Goal: Information Seeking & Learning: Compare options

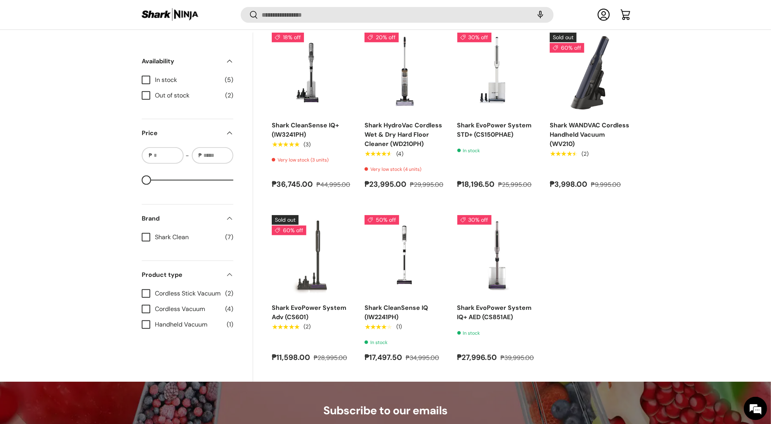
scroll to position [573, 0]
click at [302, 134] on link "Shark CleanSense IQ+ (IW3241PH)" at bounding box center [305, 129] width 67 height 17
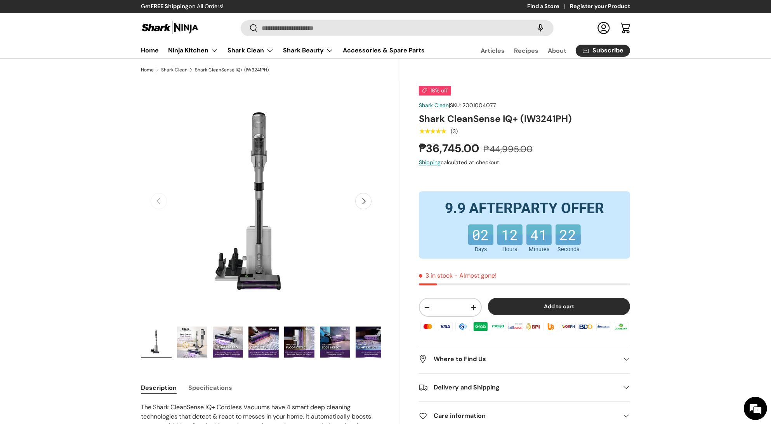
click at [367, 204] on button "Next" at bounding box center [363, 201] width 16 height 16
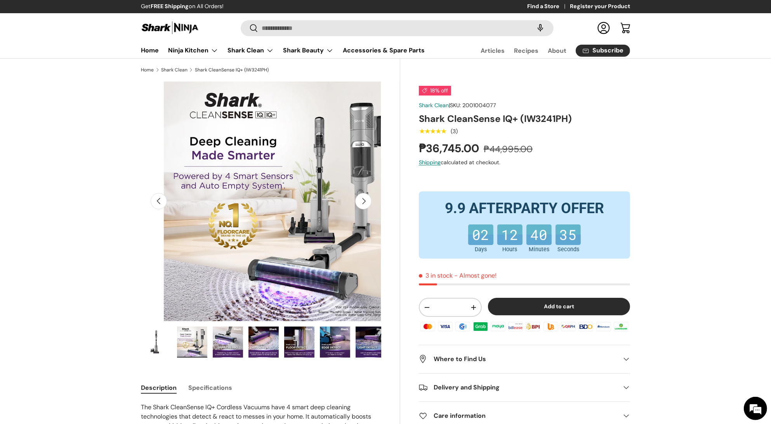
scroll to position [0, 245]
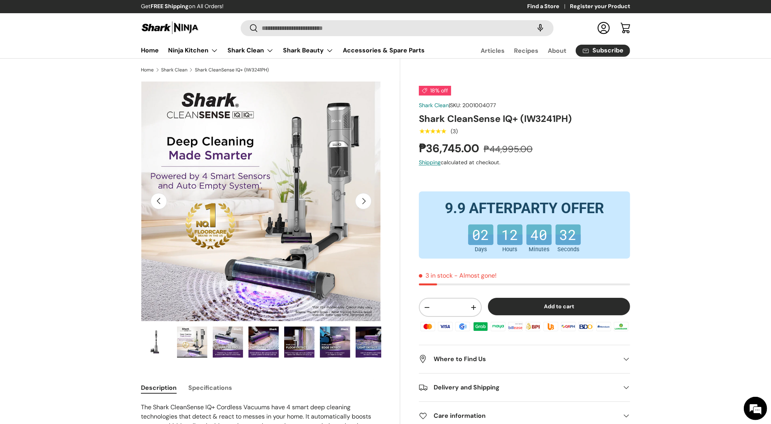
click at [367, 204] on button "Next" at bounding box center [363, 201] width 16 height 16
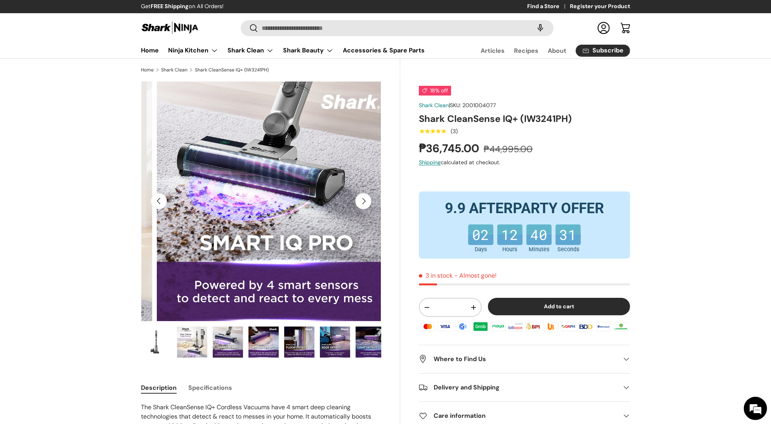
scroll to position [0, 489]
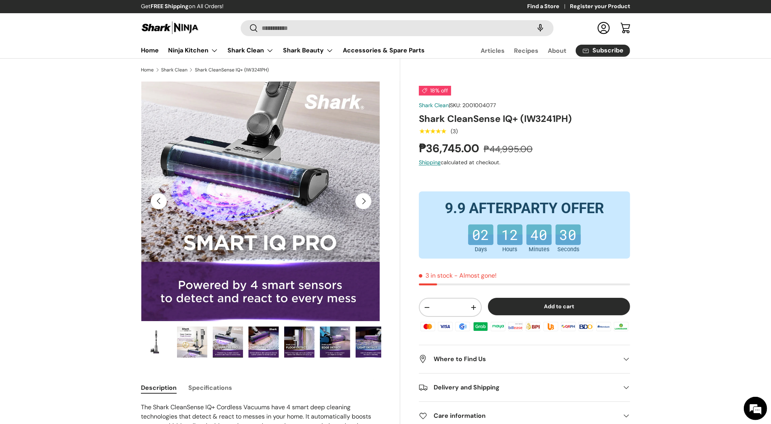
click at [367, 204] on button "Next" at bounding box center [363, 201] width 16 height 16
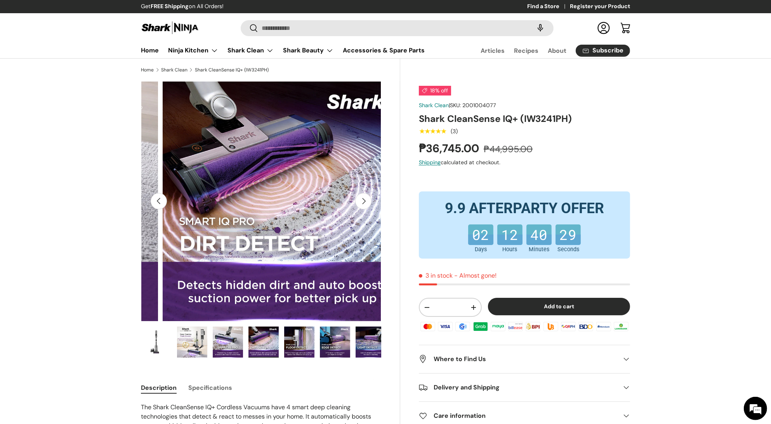
scroll to position [0, 734]
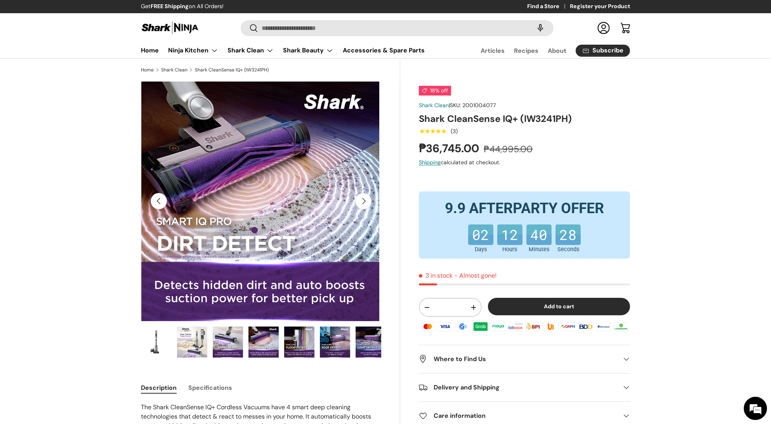
click at [367, 204] on button "Next" at bounding box center [363, 201] width 16 height 16
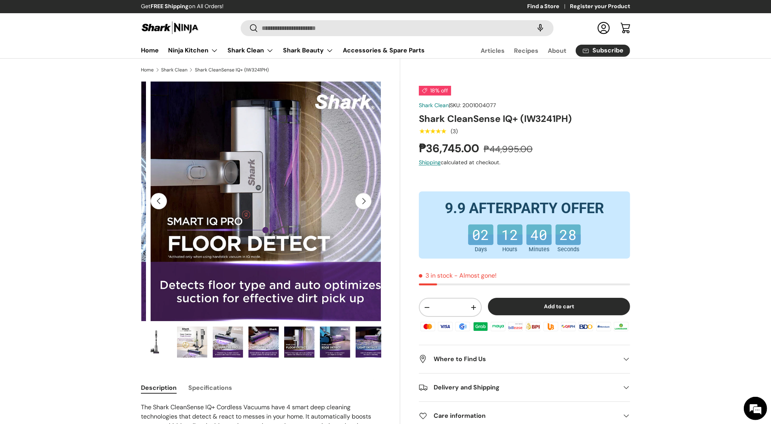
scroll to position [0, 978]
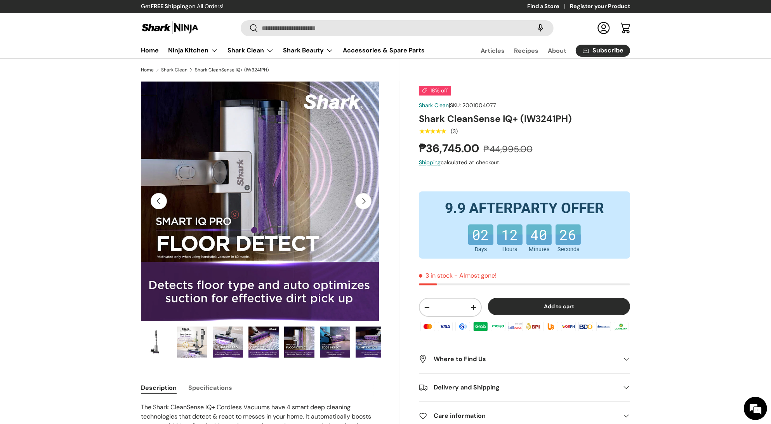
click at [367, 204] on button "Next" at bounding box center [363, 201] width 16 height 16
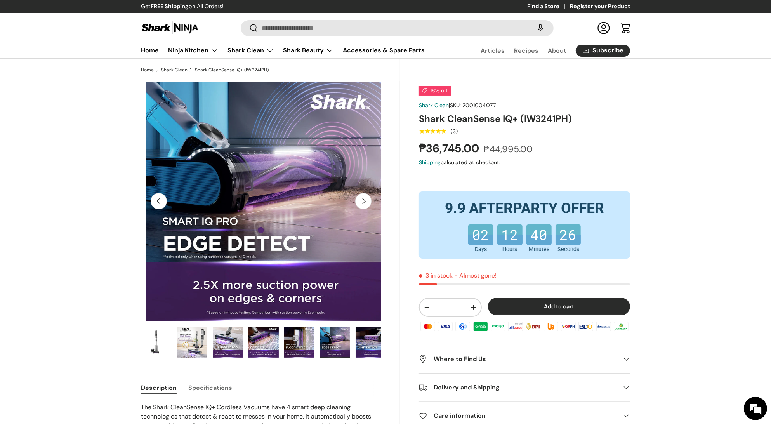
scroll to position [0, 1223]
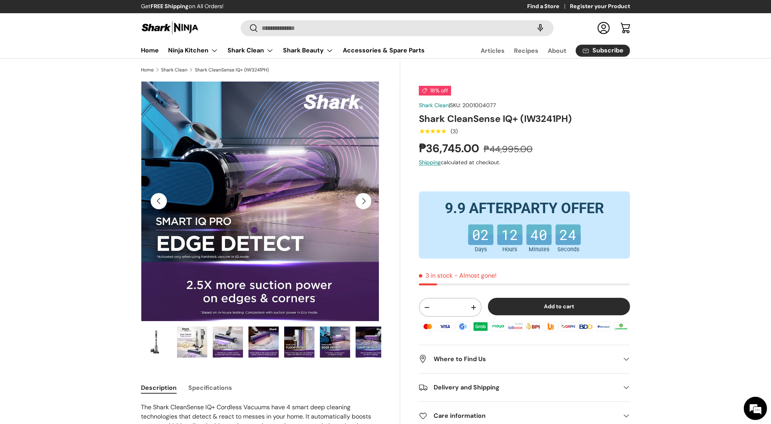
click at [367, 204] on button "Next" at bounding box center [363, 201] width 16 height 16
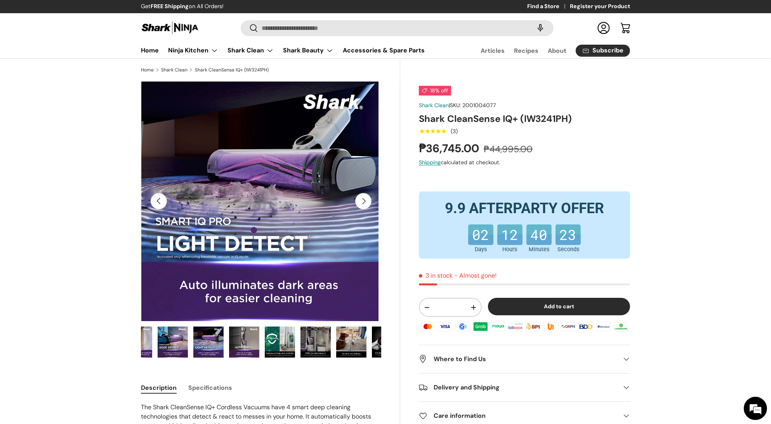
scroll to position [0, 183]
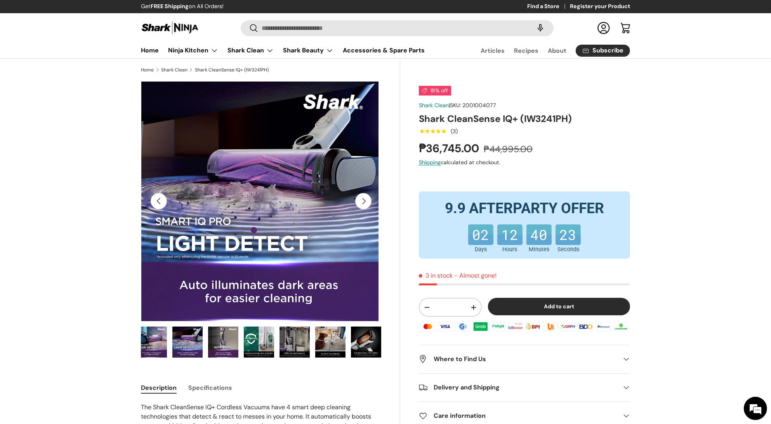
click at [367, 204] on button "Next" at bounding box center [363, 201] width 16 height 16
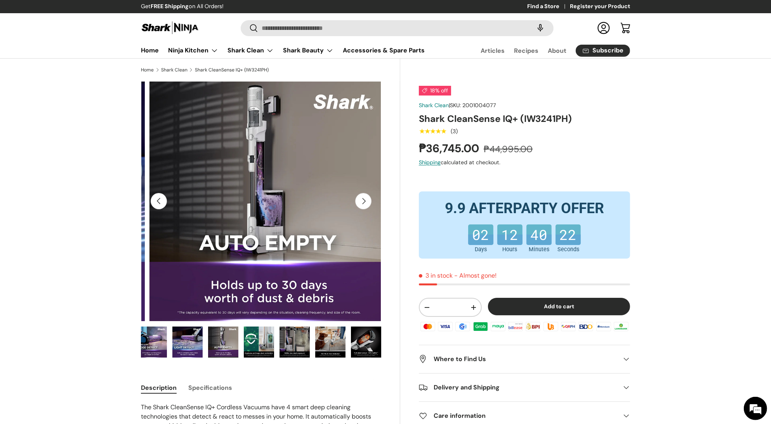
scroll to position [0, 1712]
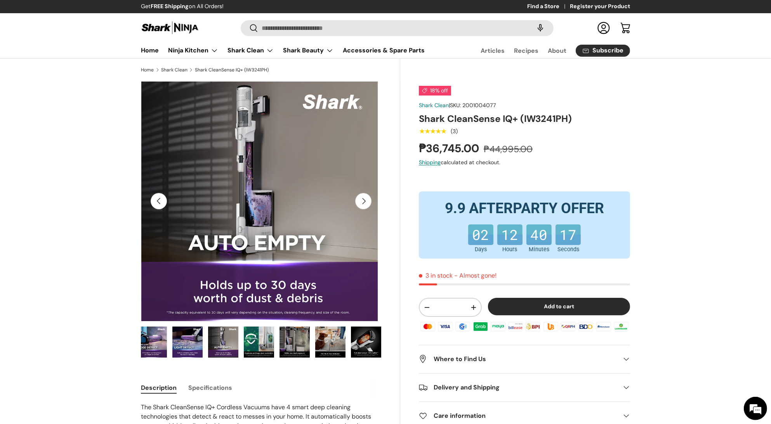
click at [367, 204] on button "Next" at bounding box center [363, 201] width 16 height 16
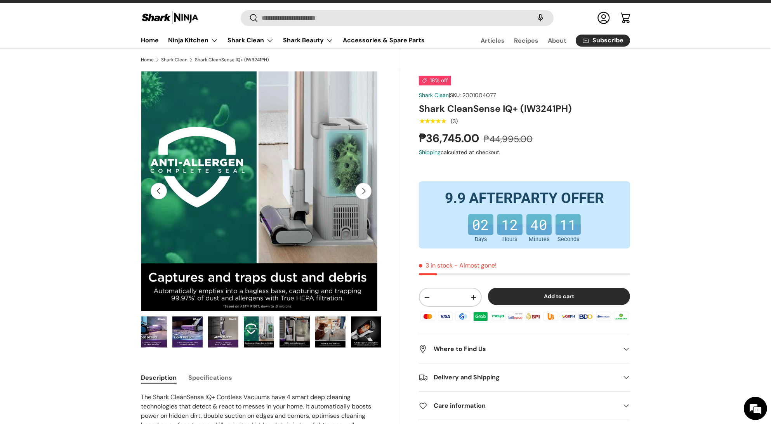
scroll to position [12, 0]
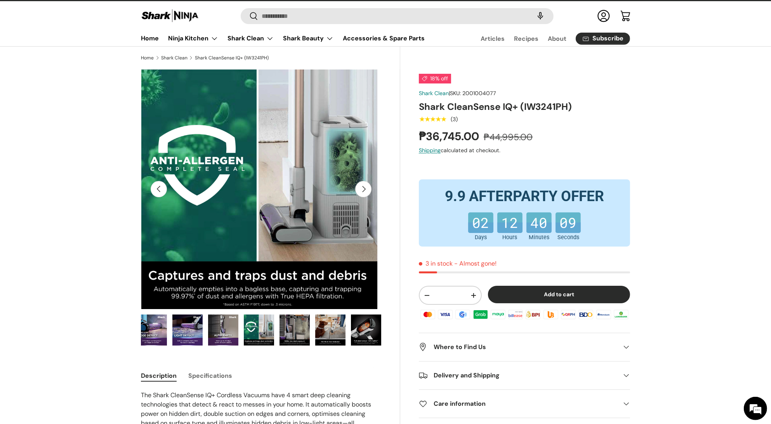
click at [367, 204] on img "Gallery Viewer" at bounding box center [257, 189] width 240 height 240
click at [361, 186] on button "Next" at bounding box center [363, 189] width 16 height 16
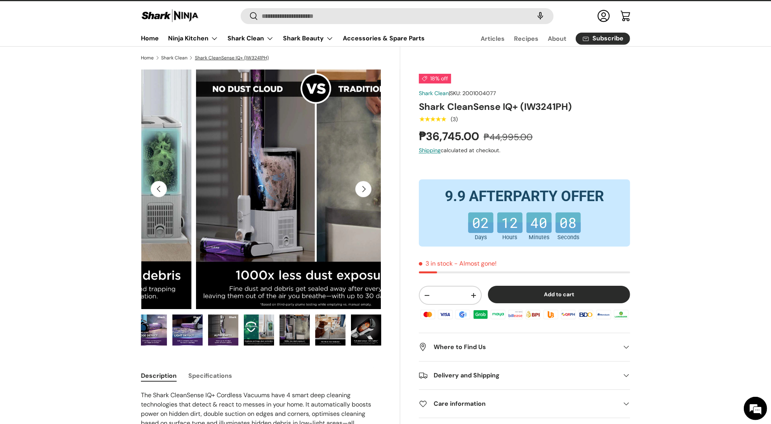
scroll to position [0, 2201]
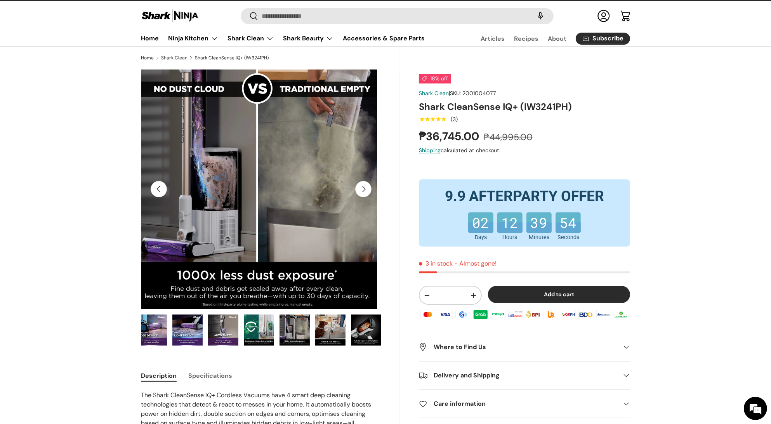
click at [367, 192] on button "Next" at bounding box center [363, 189] width 16 height 16
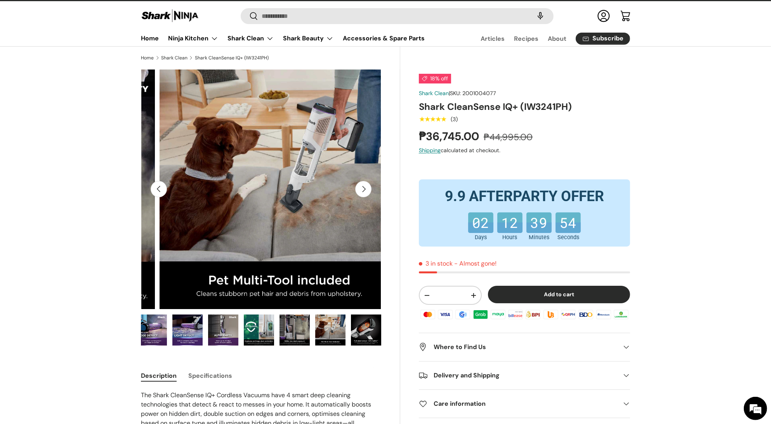
scroll to position [0, 2446]
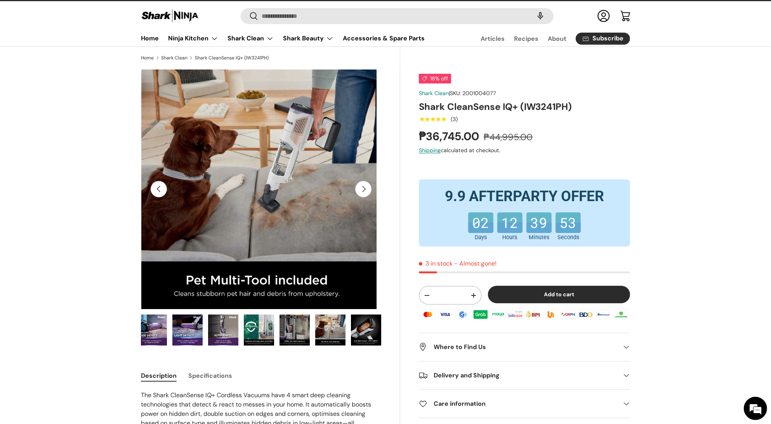
click at [323, 192] on img "Gallery Viewer" at bounding box center [257, 189] width 240 height 240
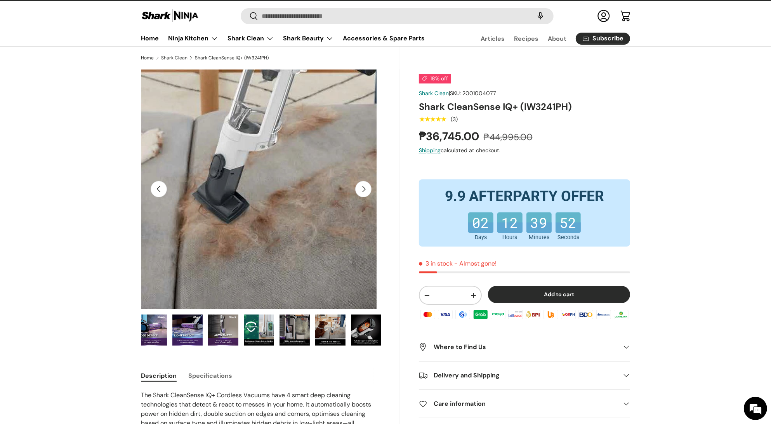
click at [306, 205] on img "Gallery Viewer" at bounding box center [257, 189] width 240 height 240
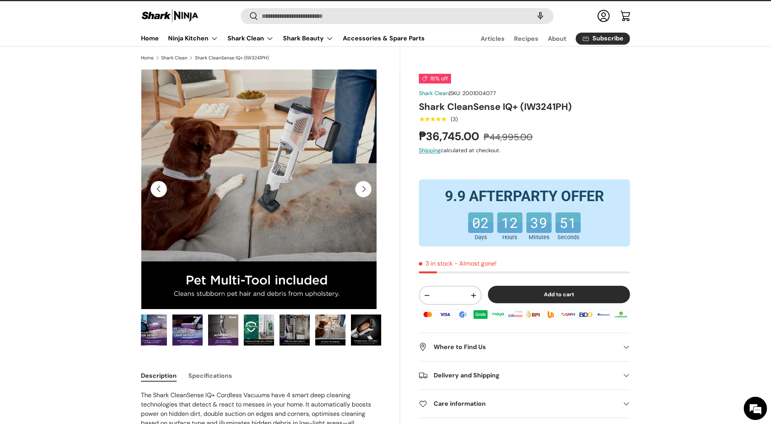
click at [368, 193] on button "Next" at bounding box center [363, 189] width 16 height 16
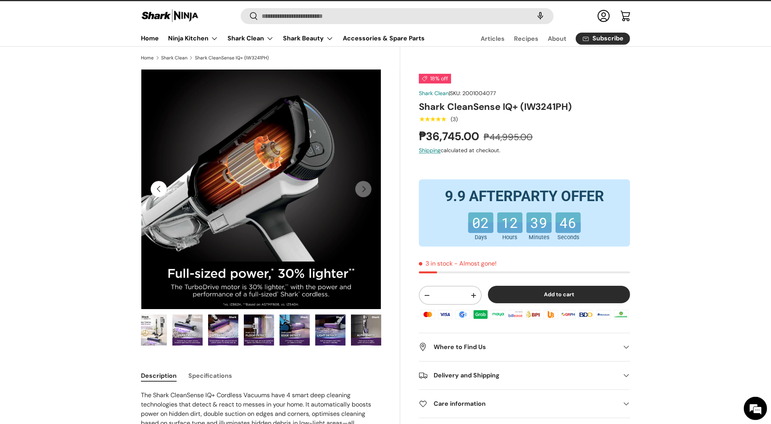
scroll to position [0, 0]
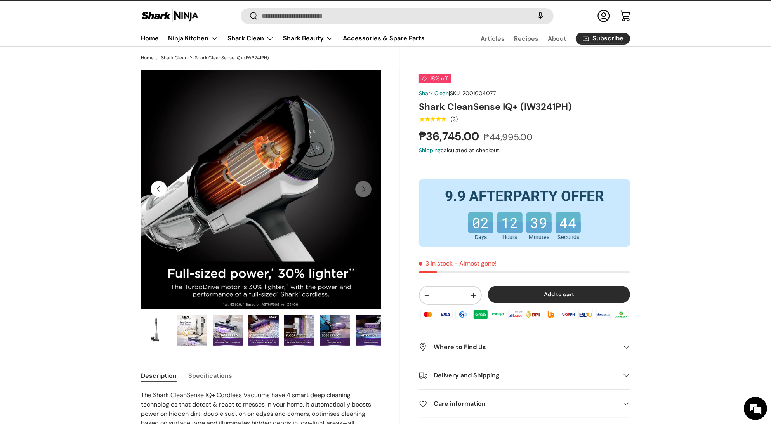
click at [162, 328] on img "Gallery Viewer" at bounding box center [156, 329] width 30 height 31
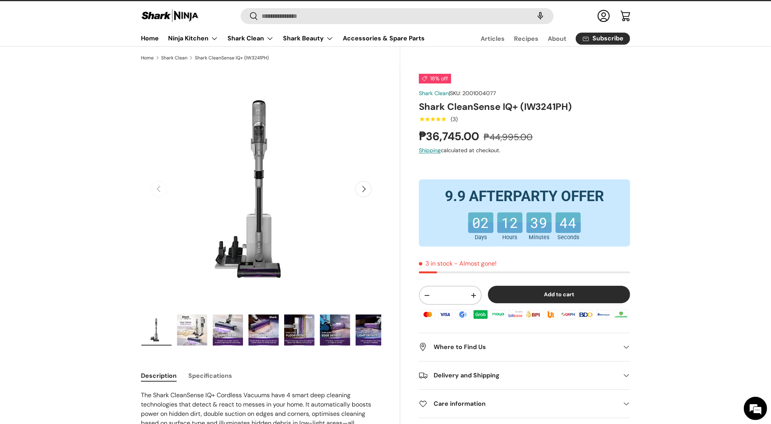
click at [190, 327] on img "Gallery Viewer" at bounding box center [192, 329] width 30 height 31
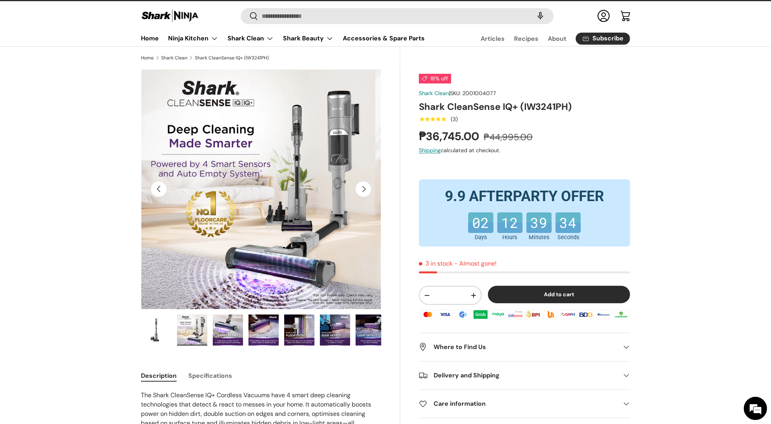
click at [225, 330] on img "Gallery Viewer" at bounding box center [228, 329] width 30 height 31
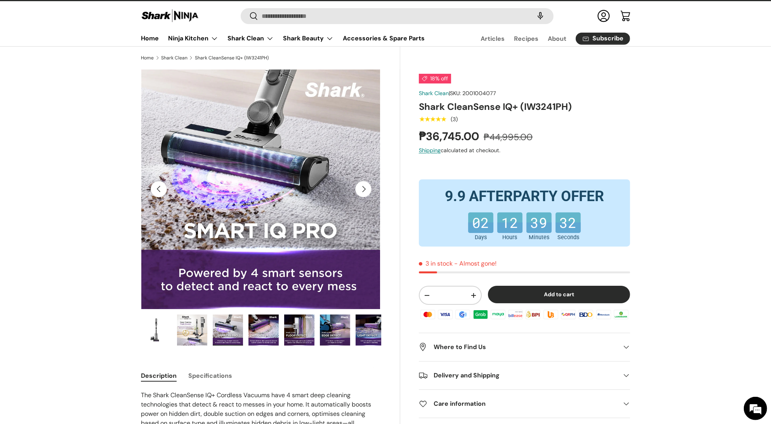
scroll to position [9, 0]
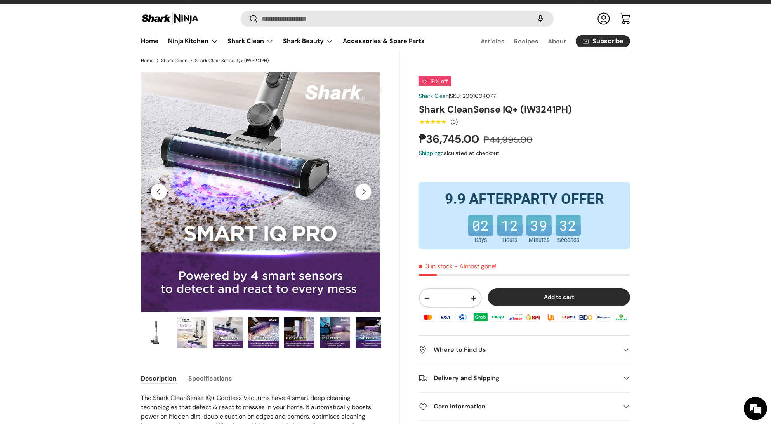
click at [261, 327] on img "Gallery Viewer" at bounding box center [263, 332] width 30 height 31
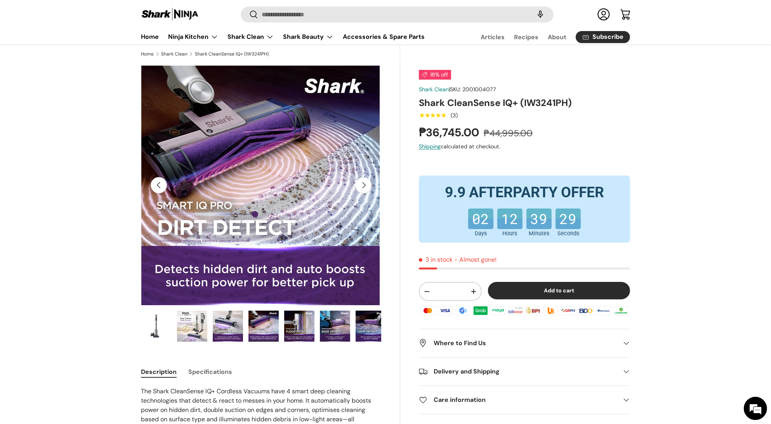
scroll to position [14, 0]
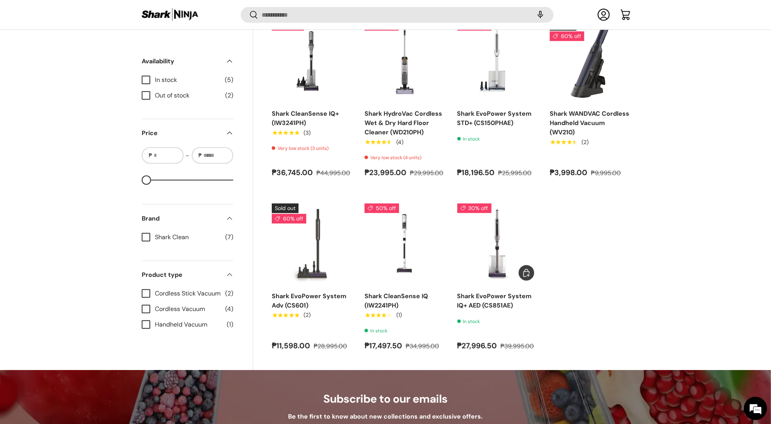
click at [0, 0] on img "Shark EvoPower System IQ+ AED (CS851AE)" at bounding box center [0, 0] width 0 height 0
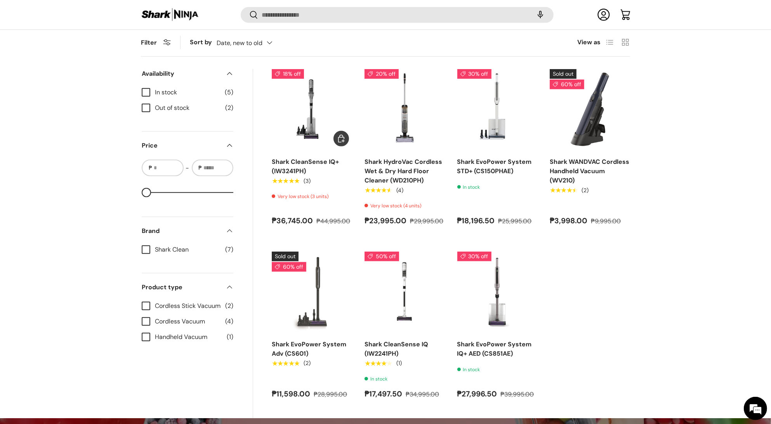
scroll to position [538, 0]
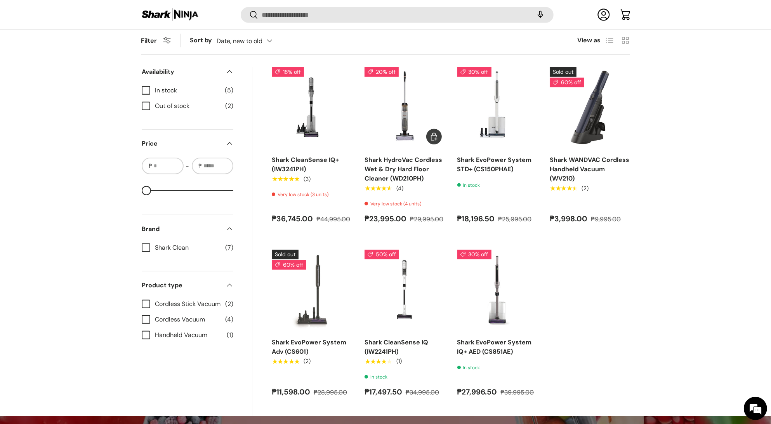
click at [386, 166] on link "Shark HydroVac Cordless Wet & Dry Hard Floor Cleaner (WD210PH)" at bounding box center [404, 169] width 78 height 27
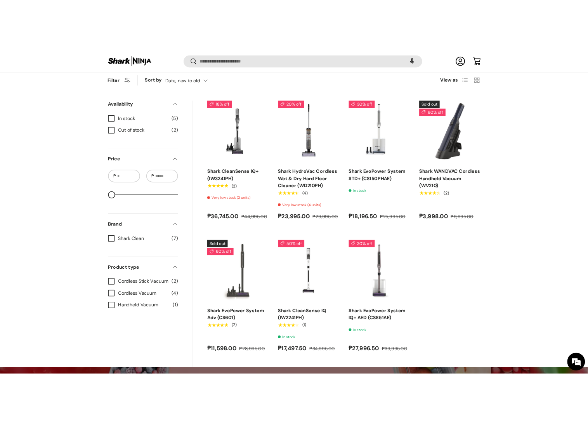
scroll to position [537, 0]
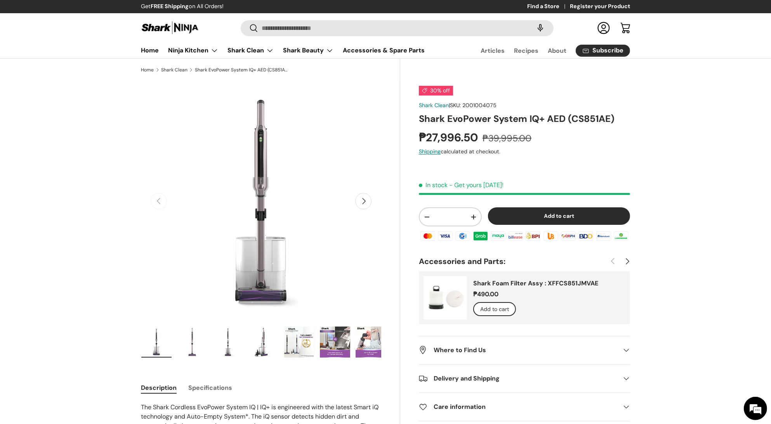
click at [173, 353] on ul "Load image 1 in gallery view Load image 2 in gallery view Load image 3 in galle…" at bounding box center [261, 343] width 240 height 34
click at [192, 352] on img "Gallery Viewer" at bounding box center [192, 342] width 30 height 31
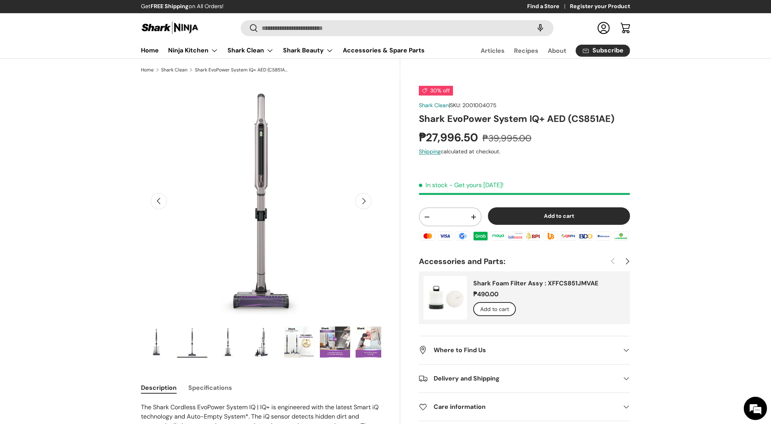
click at [216, 349] on img "Gallery Viewer" at bounding box center [228, 342] width 30 height 31
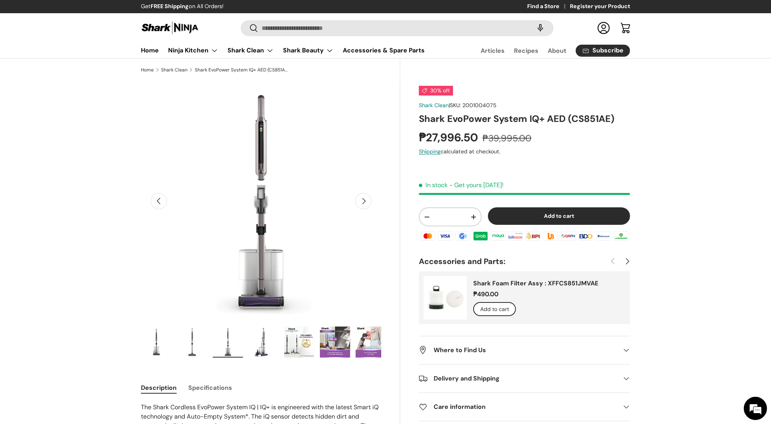
click at [253, 347] on img "Gallery Viewer" at bounding box center [263, 342] width 30 height 31
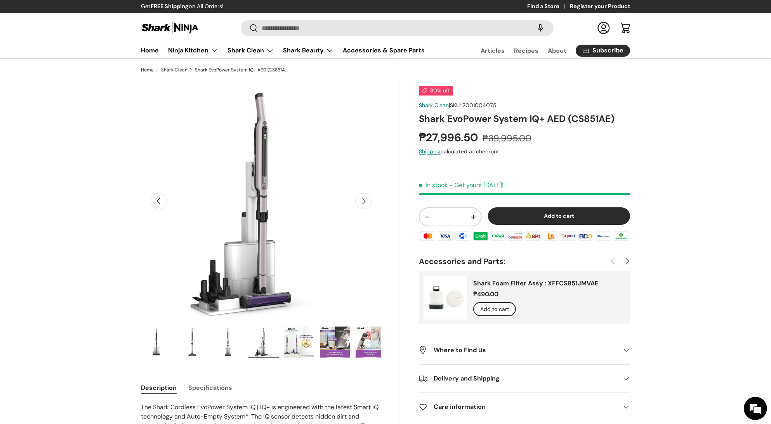
click at [292, 345] on img "Gallery Viewer" at bounding box center [299, 342] width 30 height 31
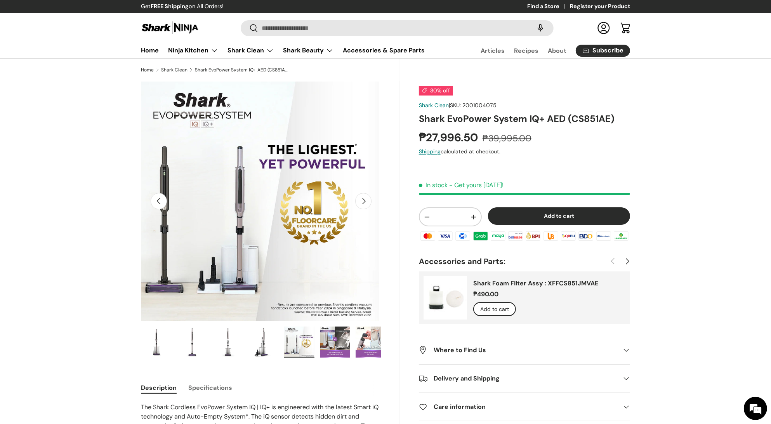
click at [332, 343] on img "Gallery Viewer" at bounding box center [335, 342] width 30 height 31
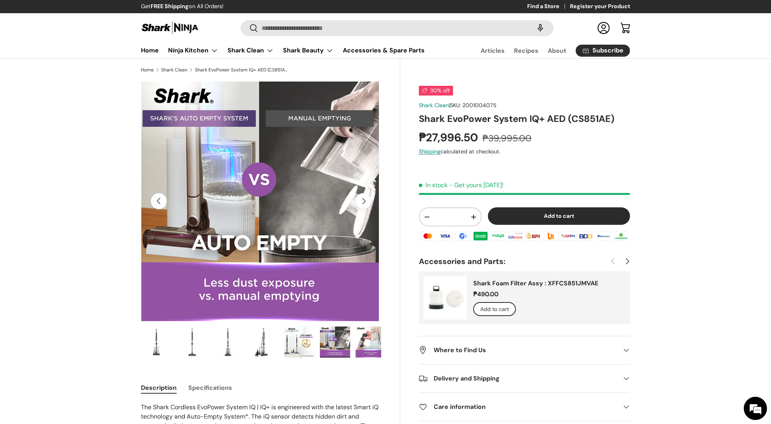
scroll to position [0, 0]
click at [364, 344] on img "Gallery Viewer" at bounding box center [371, 342] width 30 height 31
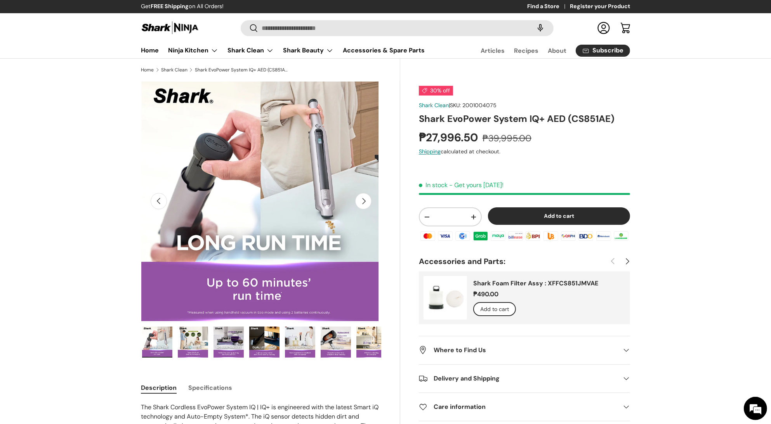
scroll to position [0, 214]
click at [366, 344] on img "Gallery Viewer" at bounding box center [371, 342] width 30 height 31
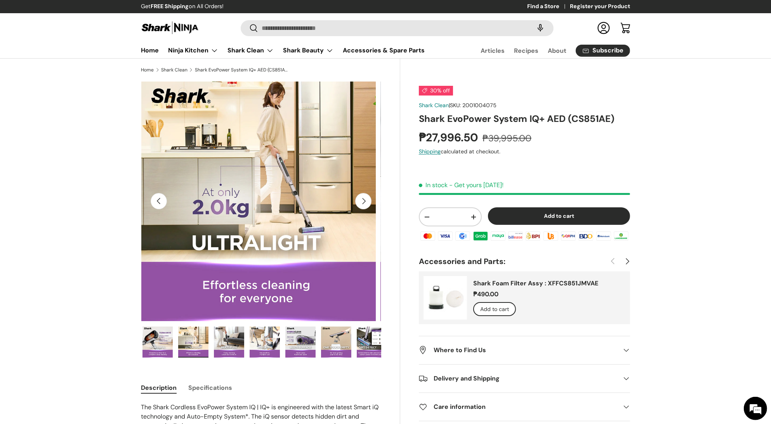
scroll to position [0, 398]
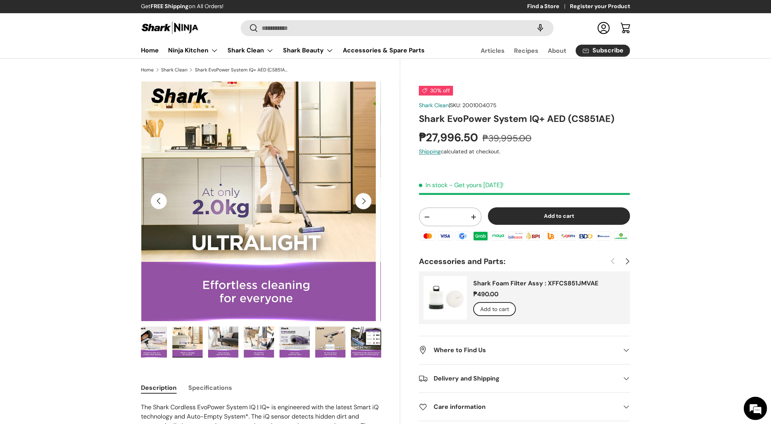
click at [366, 344] on img "Gallery Viewer" at bounding box center [366, 342] width 30 height 31
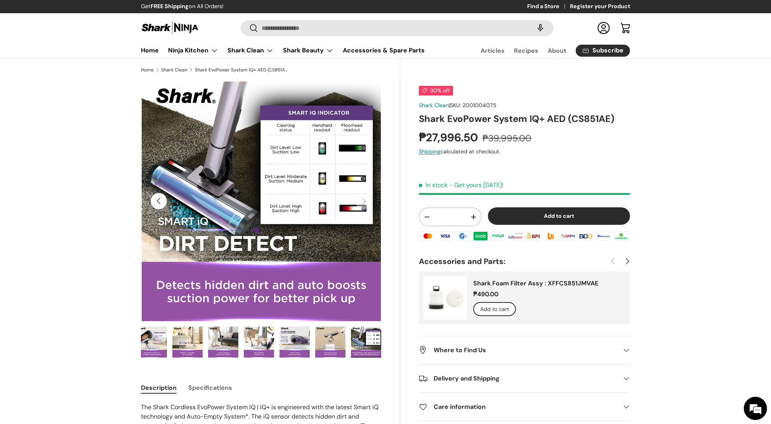
click at [366, 344] on img "Gallery Viewer" at bounding box center [366, 342] width 30 height 31
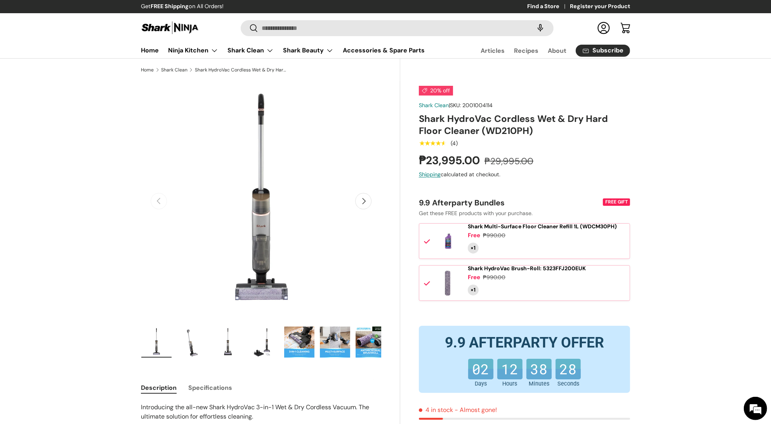
click at [359, 196] on button "Next" at bounding box center [363, 201] width 16 height 16
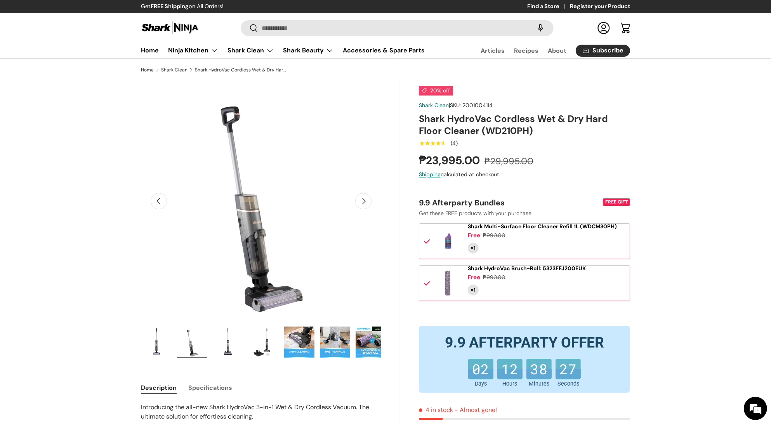
scroll to position [0, 245]
click at [359, 196] on button "Next" at bounding box center [363, 201] width 16 height 16
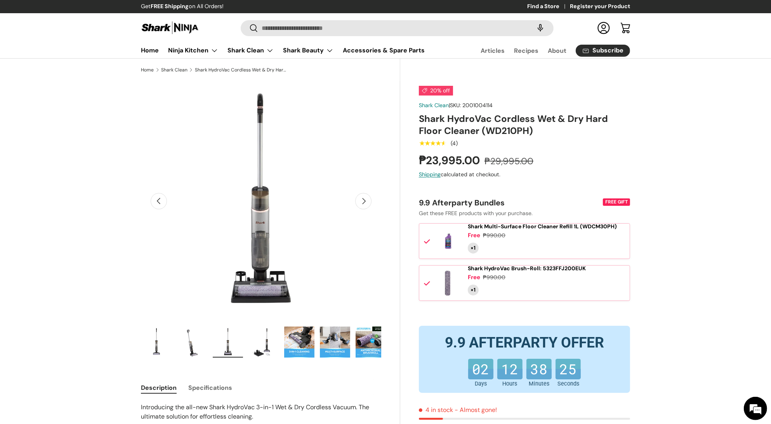
click at [359, 196] on button "Next" at bounding box center [363, 201] width 16 height 16
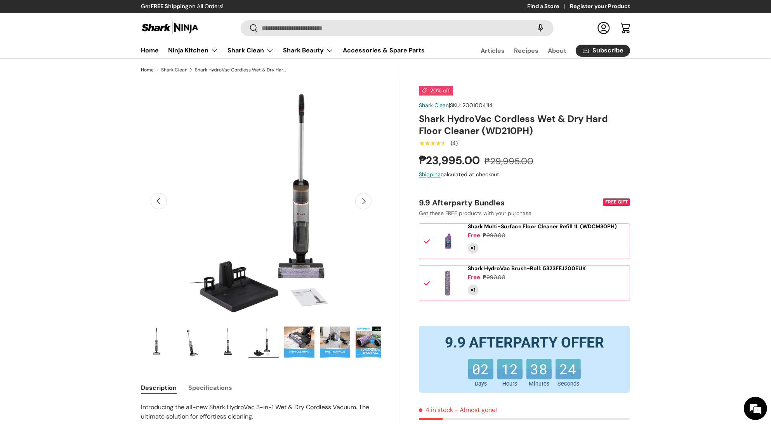
scroll to position [0, 734]
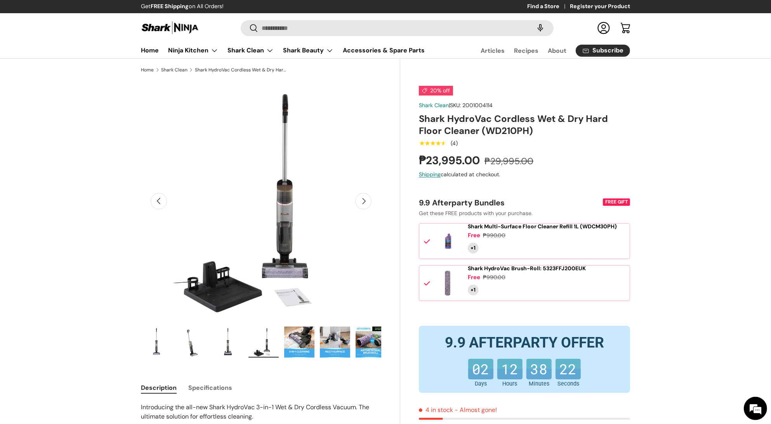
click at [359, 196] on button "Next" at bounding box center [363, 201] width 16 height 16
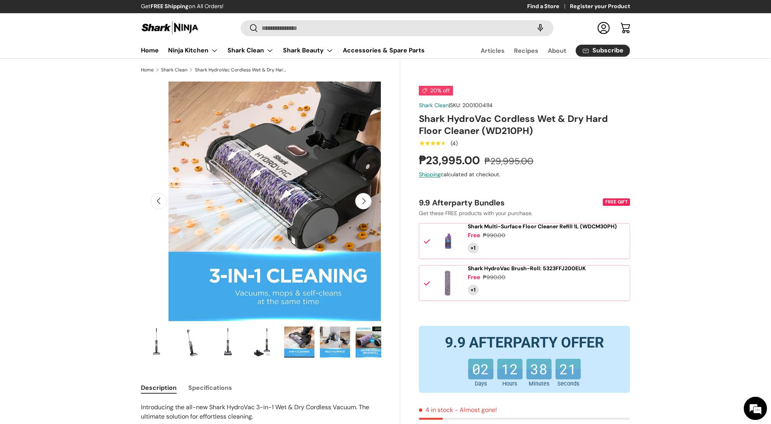
scroll to position [0, 978]
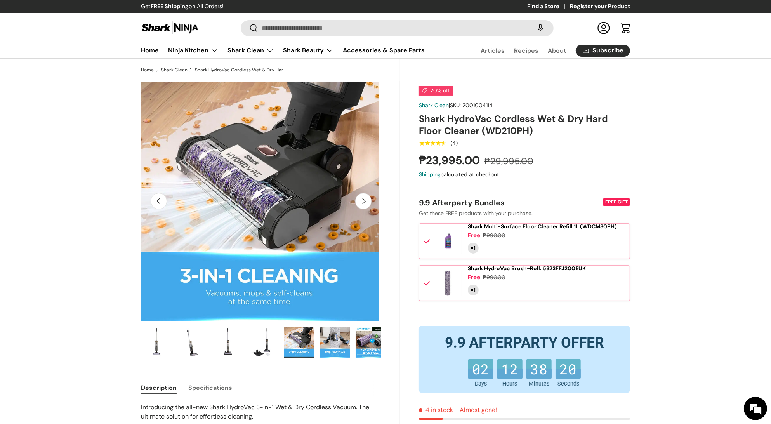
click at [359, 196] on button "Next" at bounding box center [363, 201] width 16 height 16
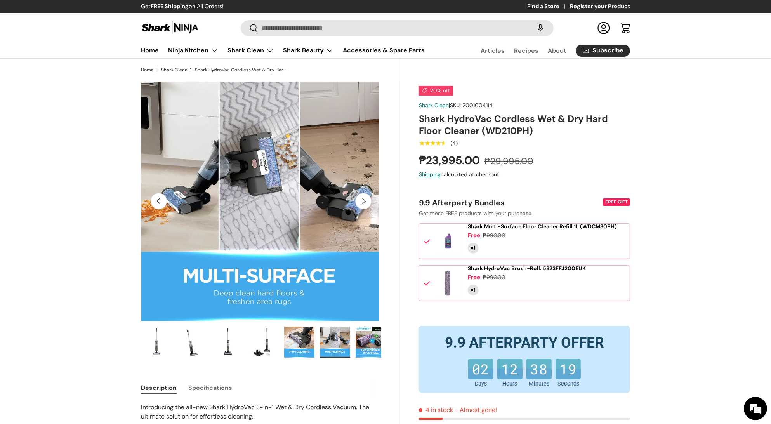
scroll to position [0, 0]
click at [359, 196] on button "Next" at bounding box center [363, 201] width 16 height 16
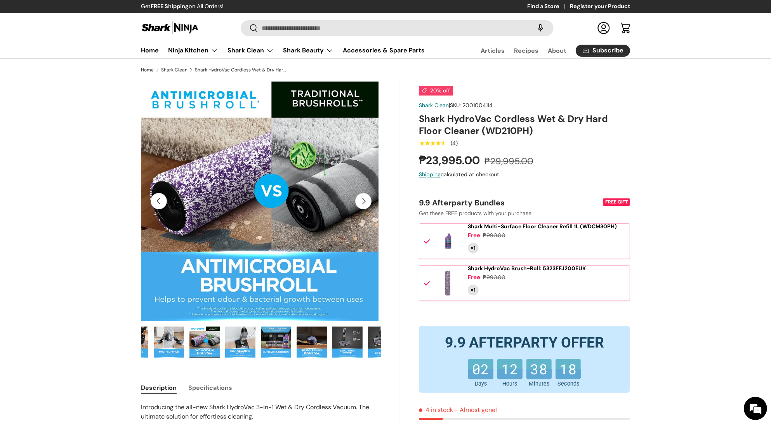
scroll to position [0, 214]
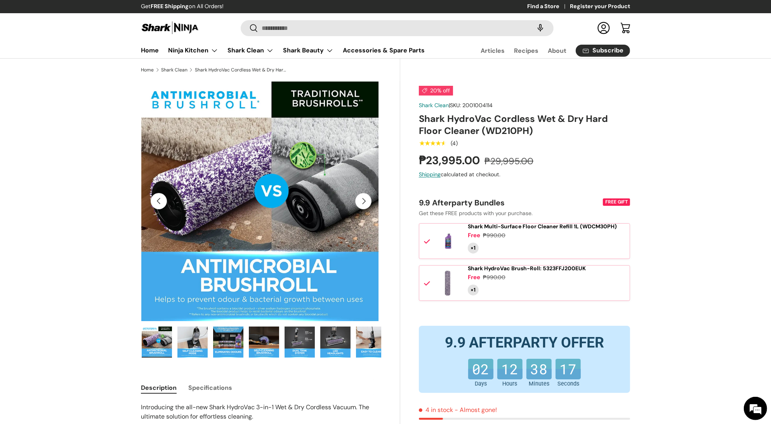
click at [359, 196] on button "Next" at bounding box center [363, 201] width 16 height 16
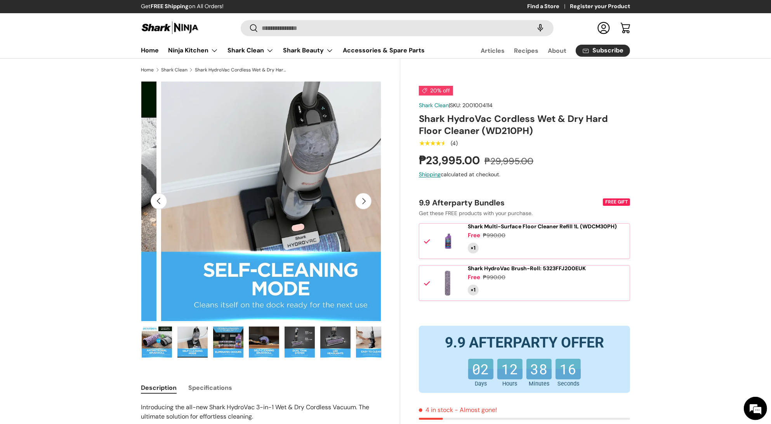
scroll to position [0, 1712]
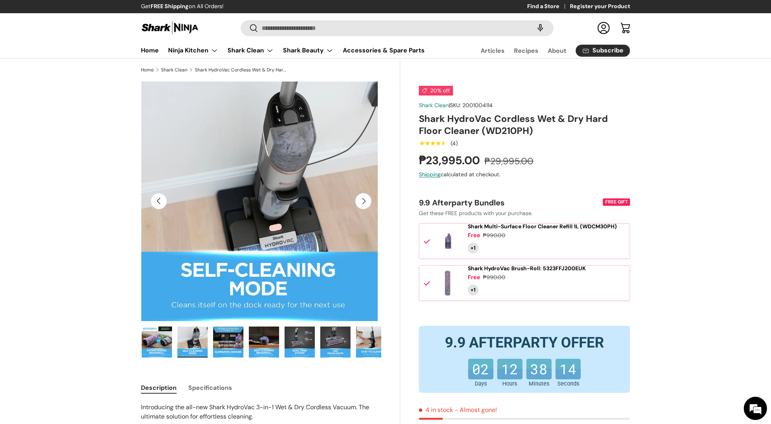
click at [359, 196] on button "Next" at bounding box center [363, 201] width 16 height 16
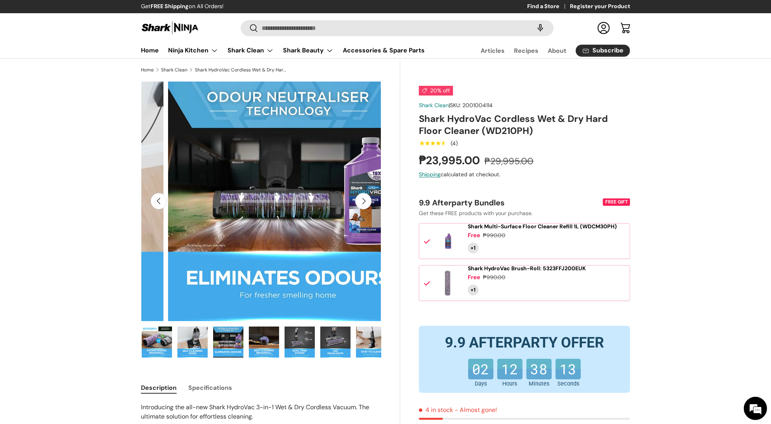
scroll to position [0, 1956]
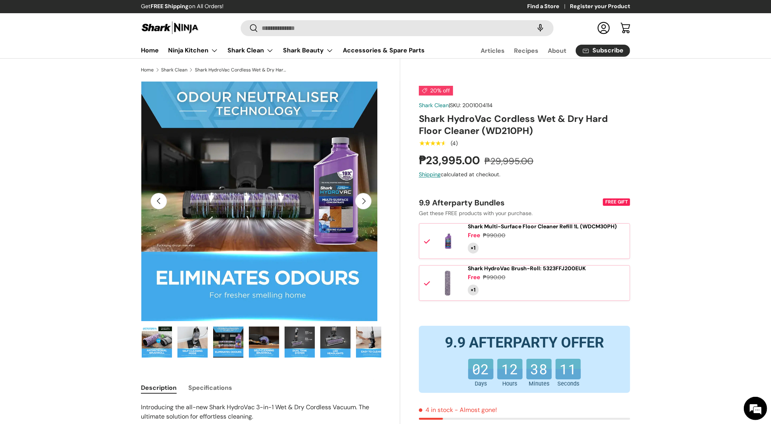
click at [359, 196] on button "Next" at bounding box center [363, 201] width 16 height 16
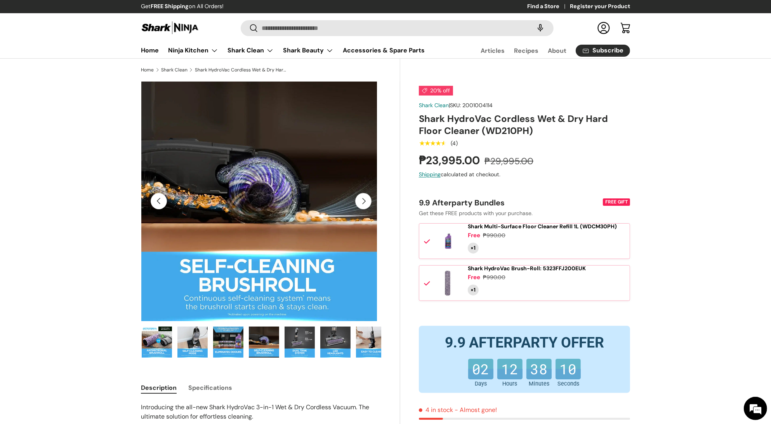
click at [359, 196] on button "Next" at bounding box center [363, 201] width 16 height 16
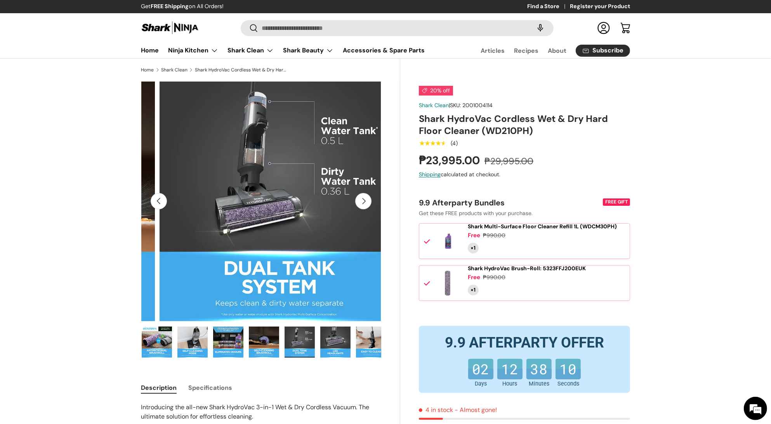
scroll to position [0, 2446]
